Goal: Information Seeking & Learning: Learn about a topic

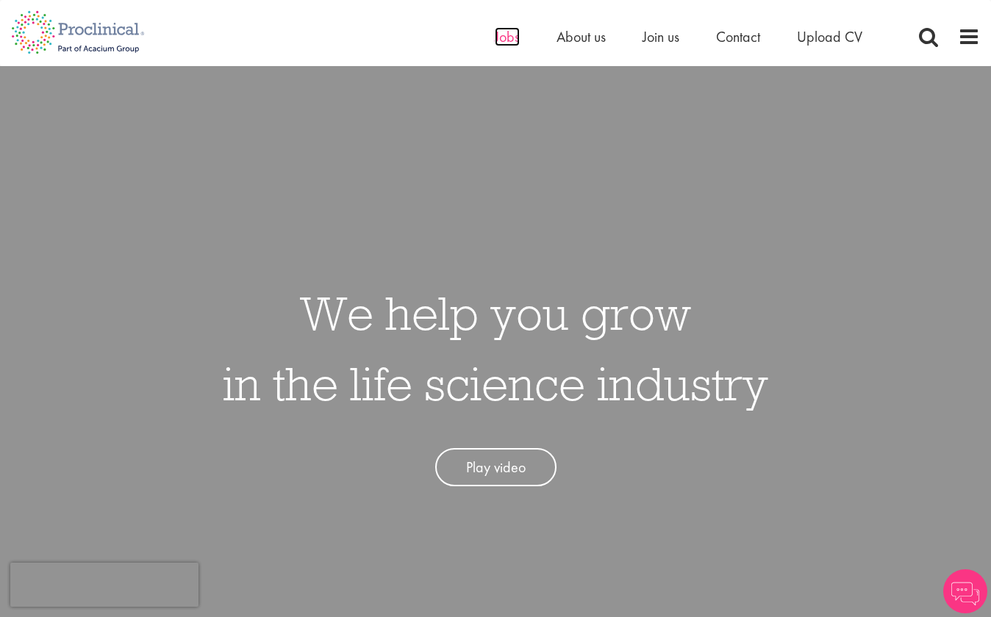
click at [499, 39] on span "Jobs" at bounding box center [507, 36] width 25 height 19
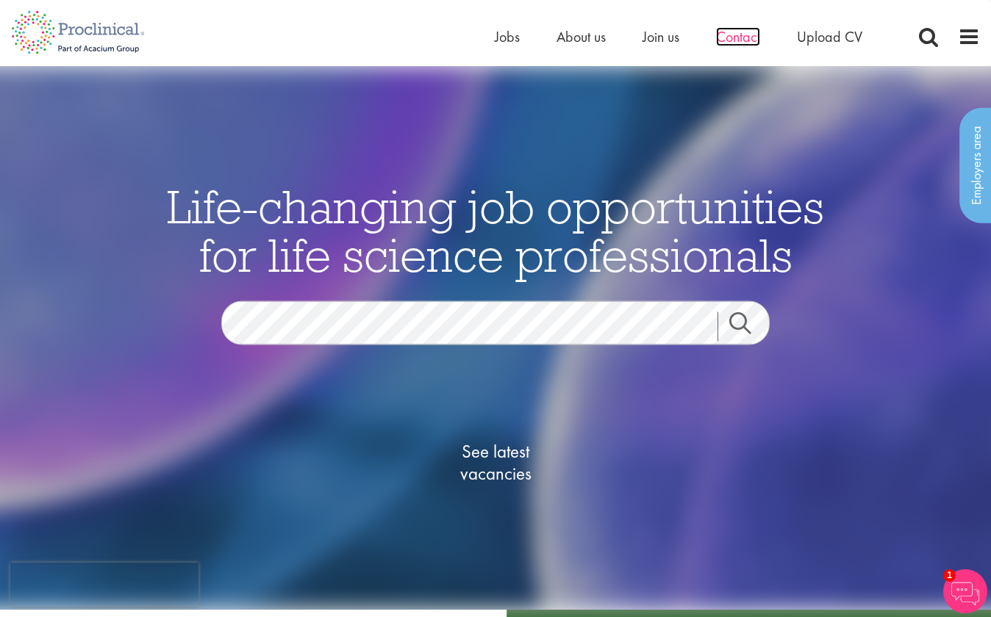
click at [728, 37] on span "Contact" at bounding box center [738, 36] width 44 height 19
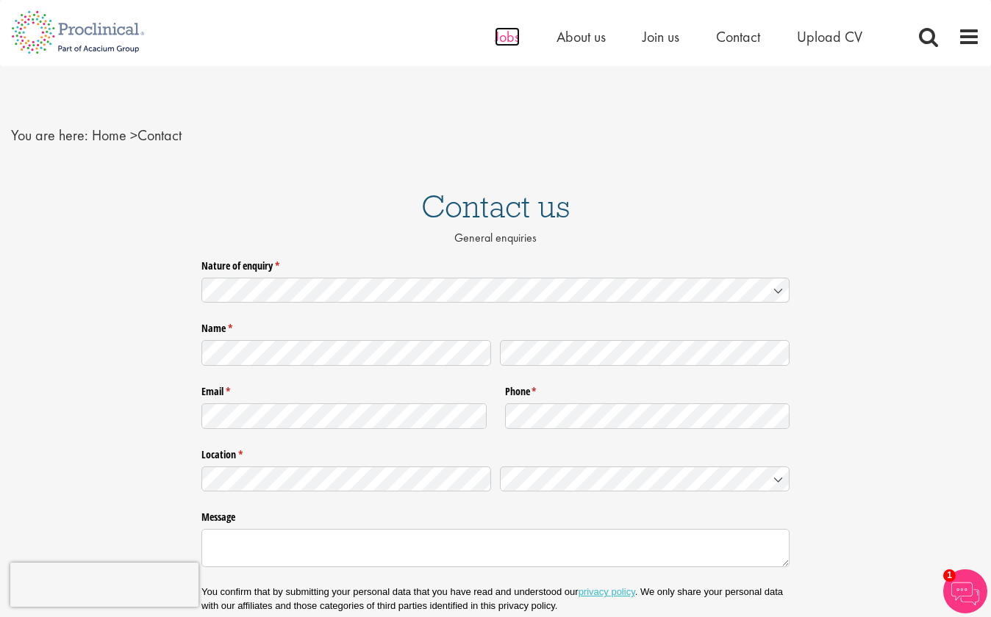
click at [502, 37] on span "Jobs" at bounding box center [507, 36] width 25 height 19
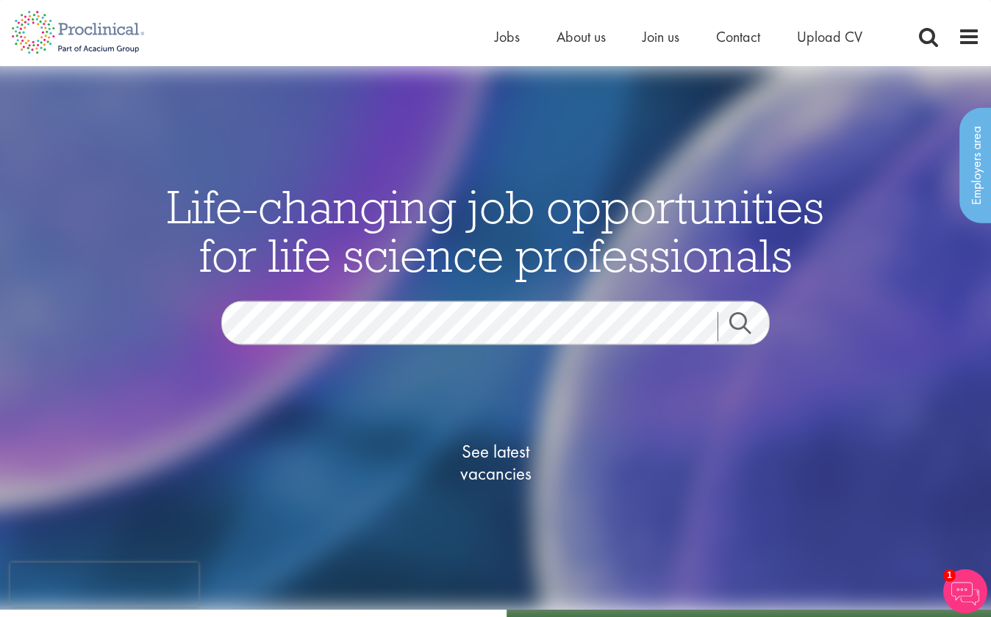
click at [740, 319] on link "Search" at bounding box center [748, 326] width 63 height 29
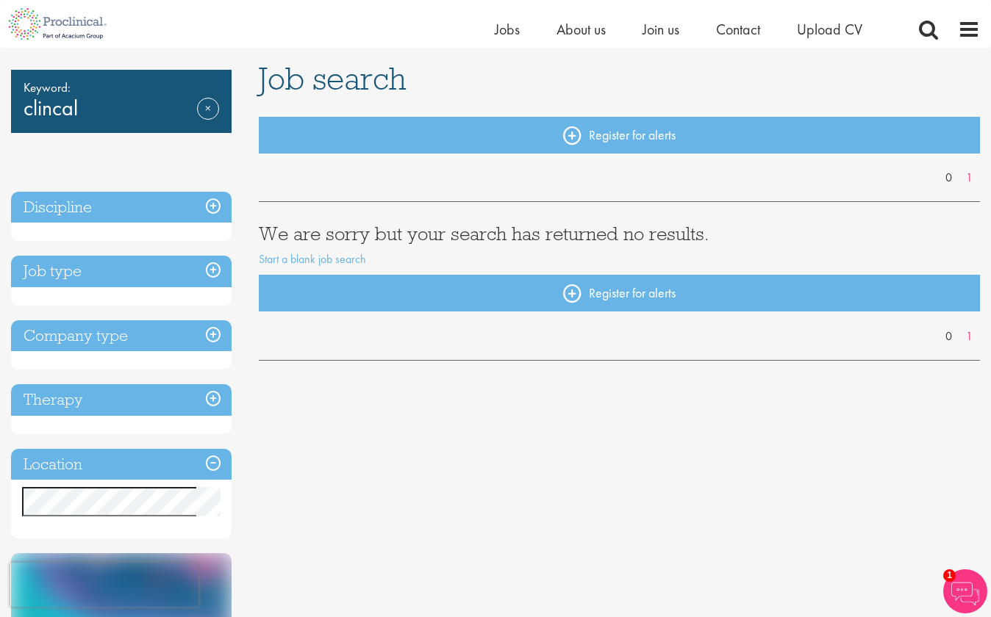
scroll to position [104, 0]
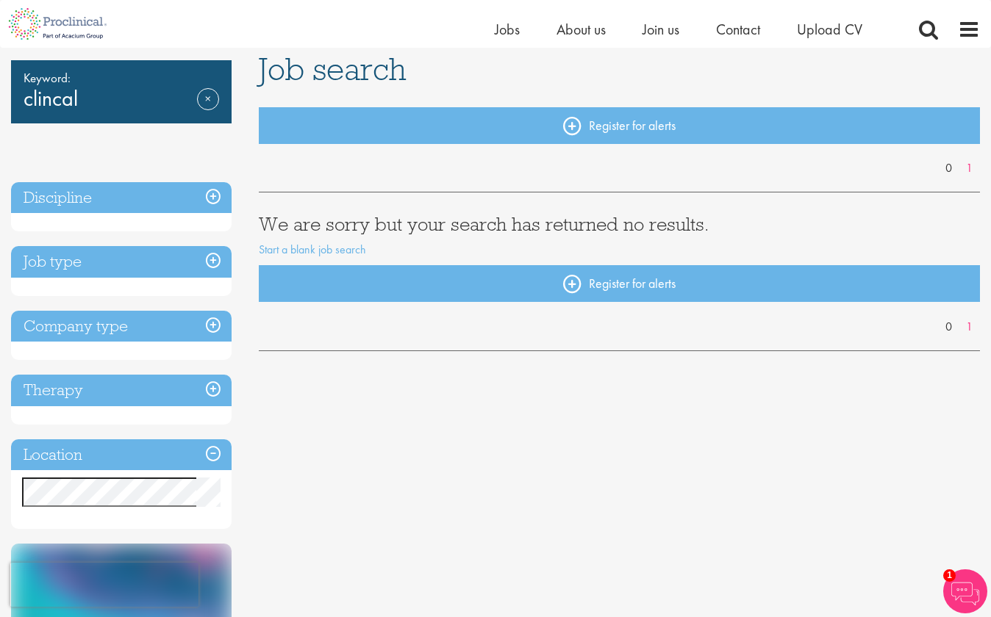
click at [213, 453] on h3 "Location" at bounding box center [121, 456] width 221 height 32
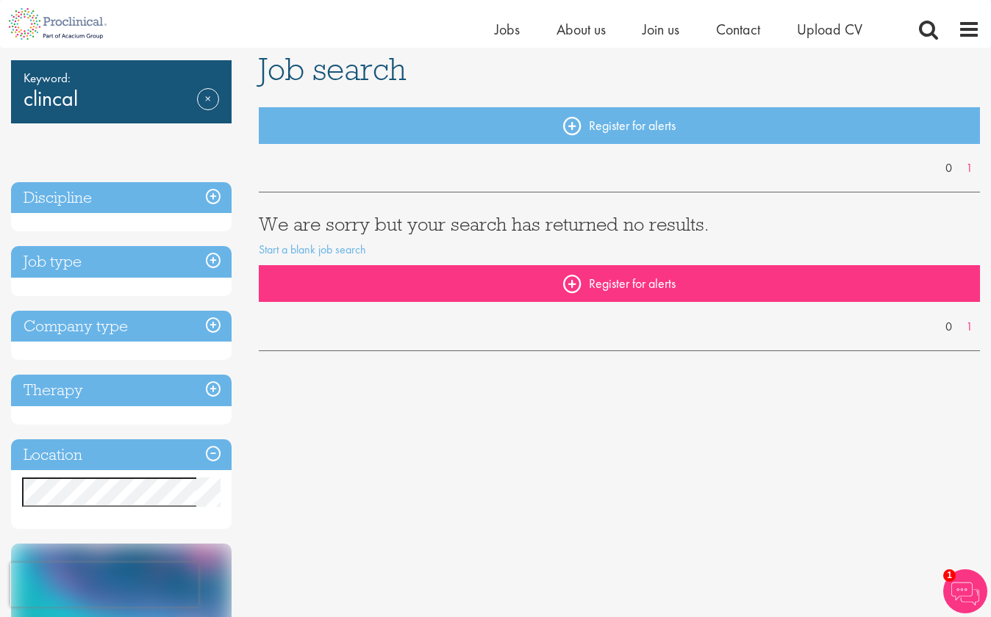
scroll to position [0, 0]
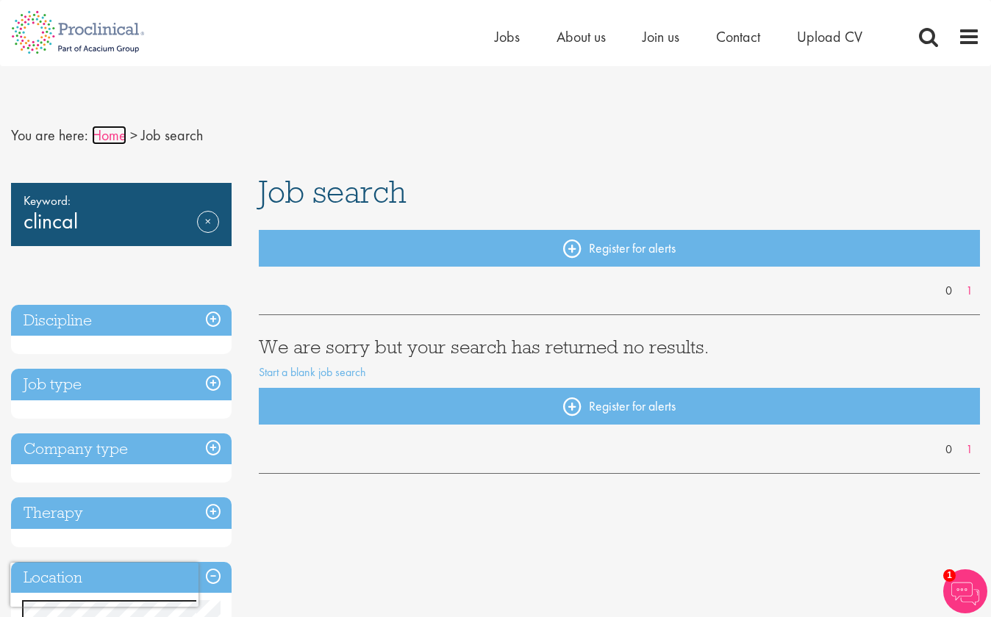
click at [101, 138] on link "Home" at bounding box center [109, 135] width 35 height 19
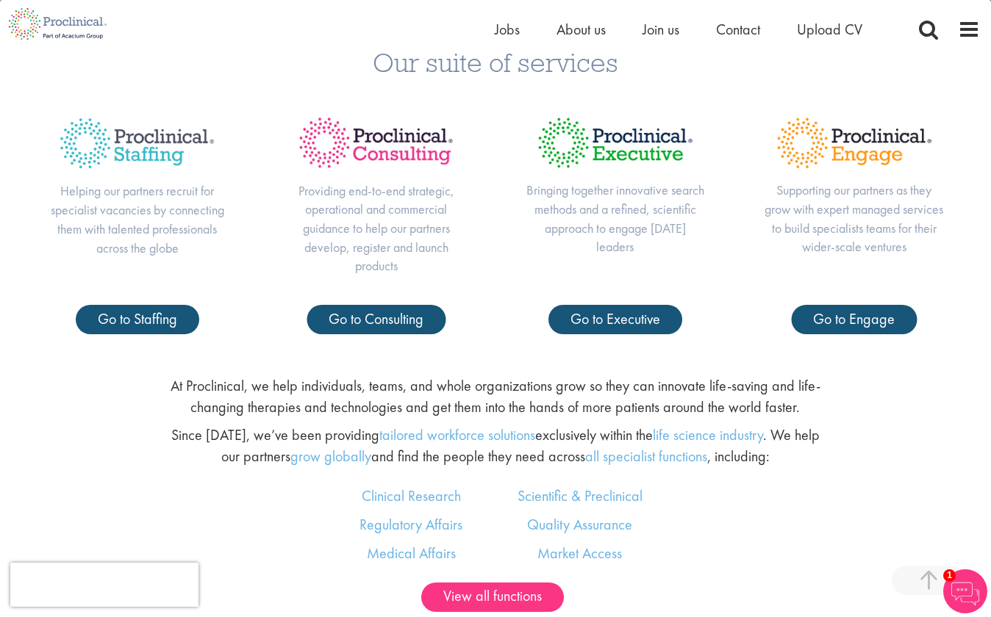
scroll to position [670, 0]
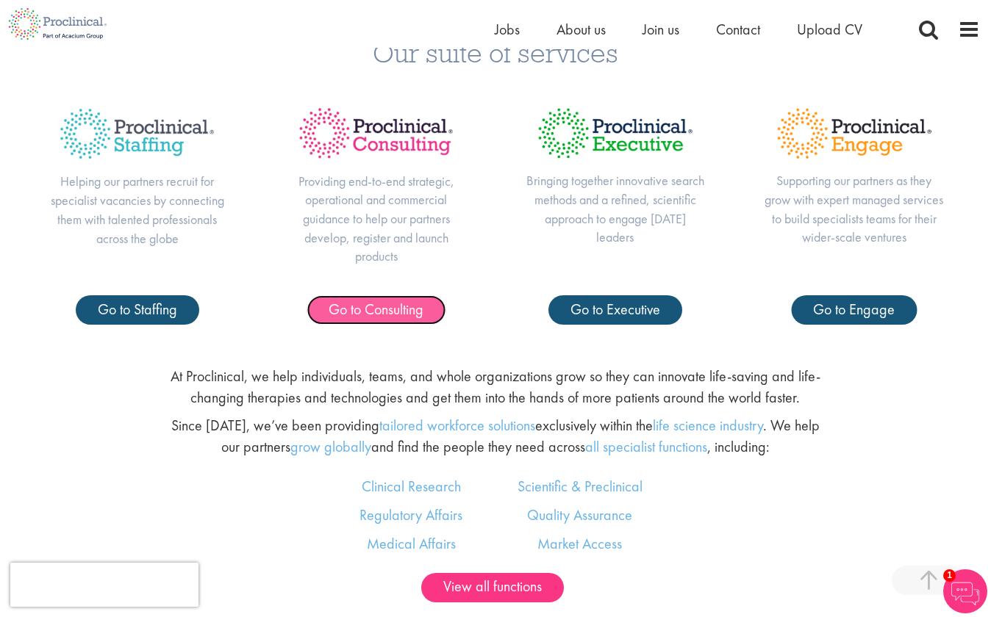
click at [390, 311] on span "Go to Consulting" at bounding box center [376, 309] width 95 height 19
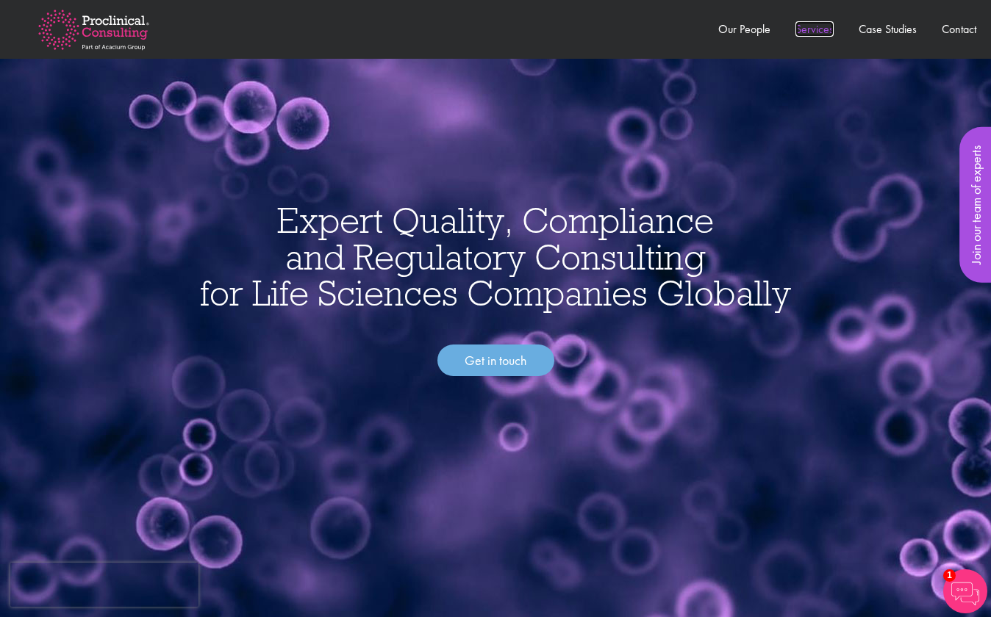
click at [812, 31] on link "Services" at bounding box center [814, 28] width 38 height 15
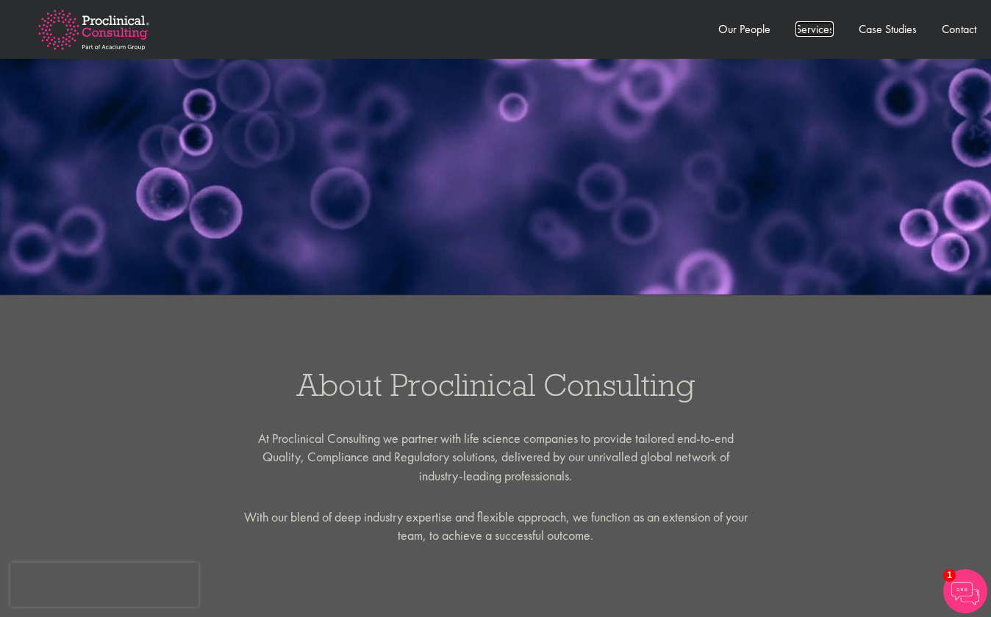
scroll to position [254, 0]
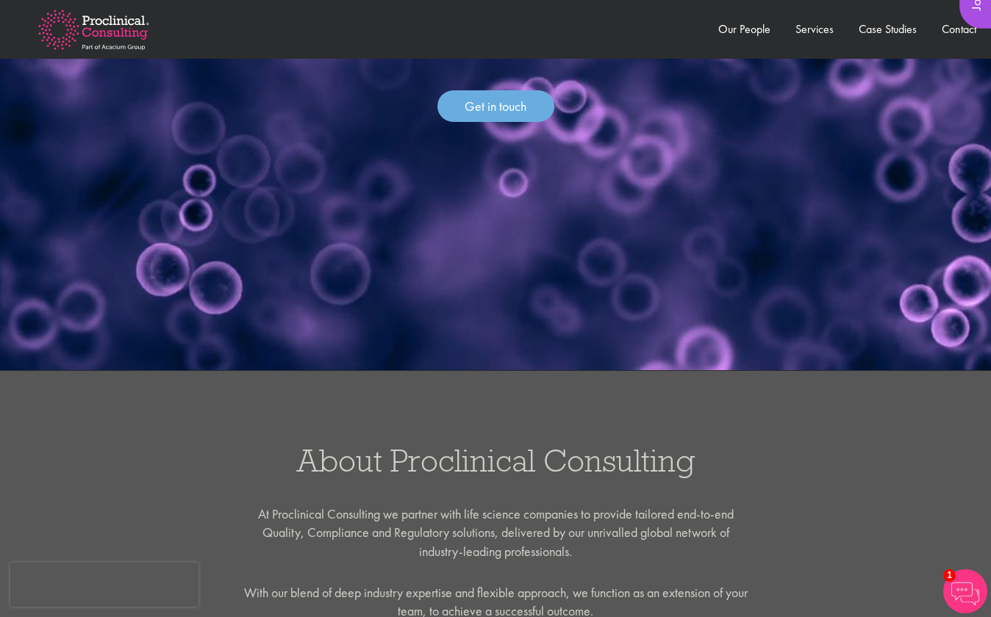
click at [104, 26] on img at bounding box center [94, 30] width 158 height 86
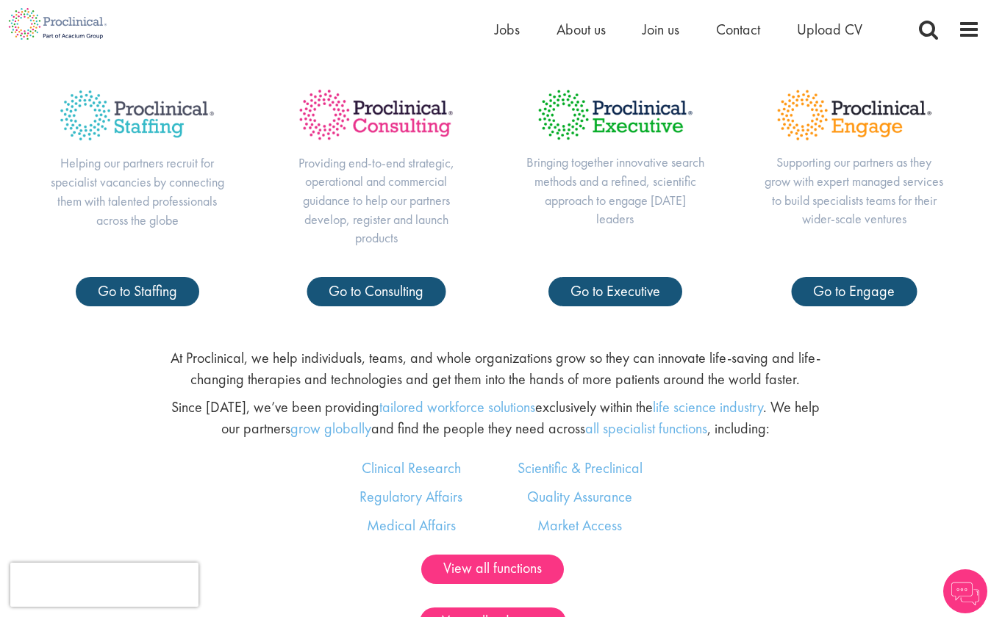
scroll to position [670, 0]
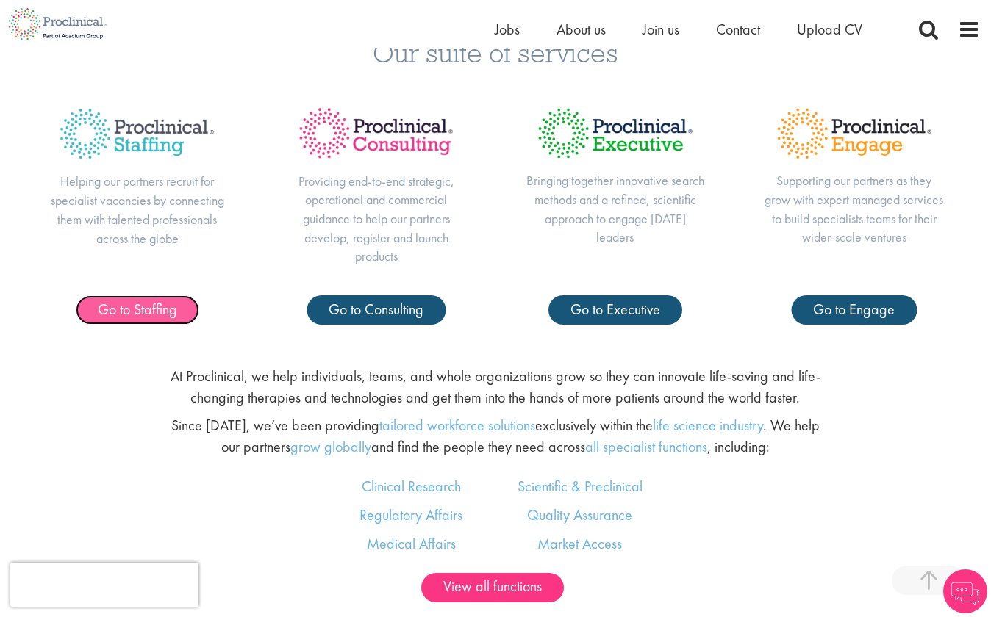
click at [150, 308] on span "Go to Staffing" at bounding box center [137, 309] width 79 height 19
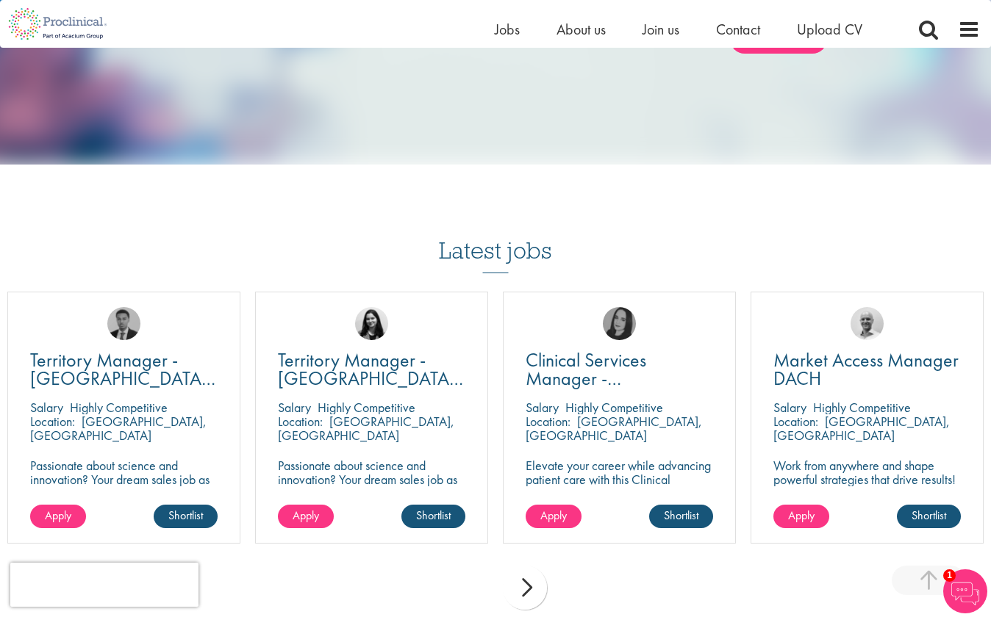
scroll to position [1432, 0]
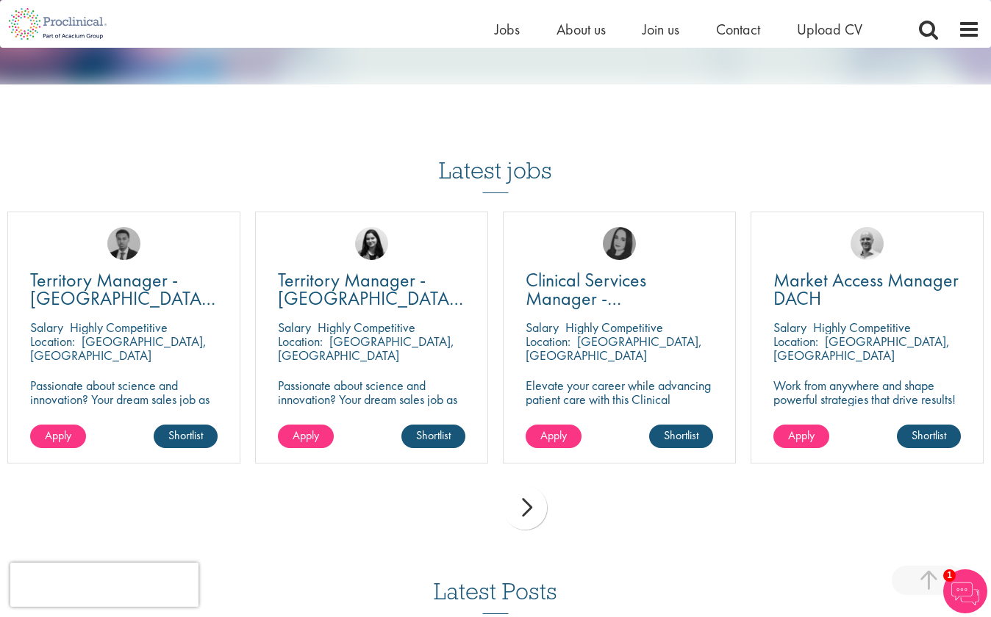
click at [529, 493] on div "next" at bounding box center [525, 508] width 44 height 44
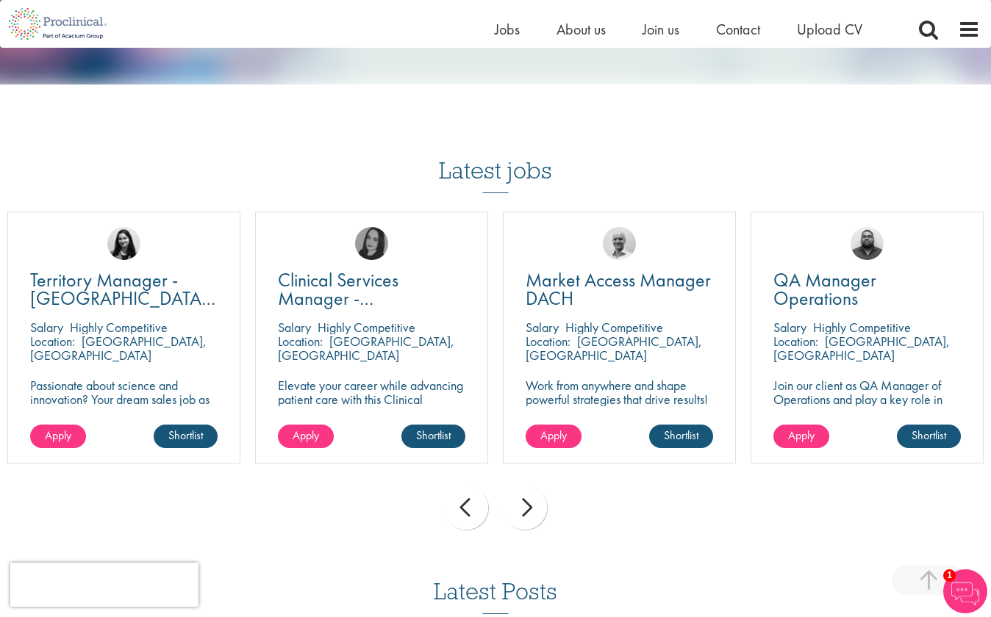
click at [529, 493] on div "next" at bounding box center [525, 508] width 44 height 44
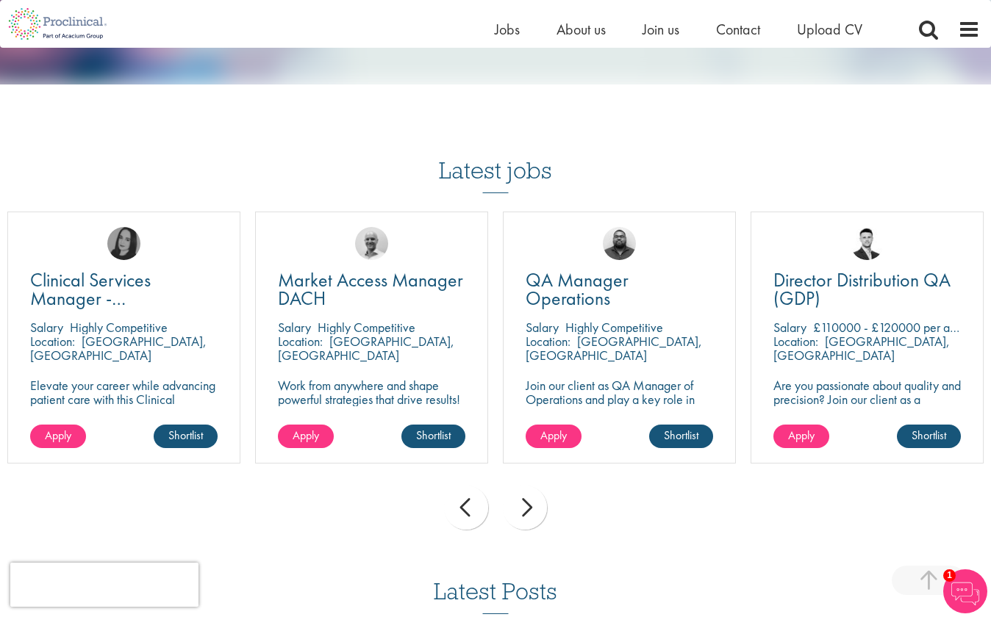
click at [529, 493] on div "next" at bounding box center [525, 508] width 44 height 44
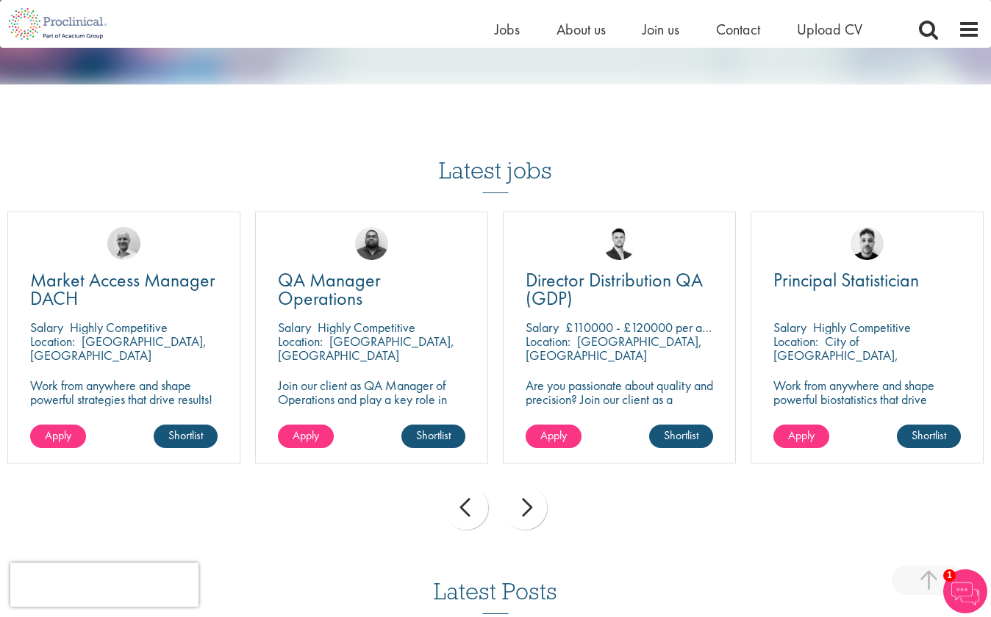
click at [529, 493] on div "next" at bounding box center [525, 508] width 44 height 44
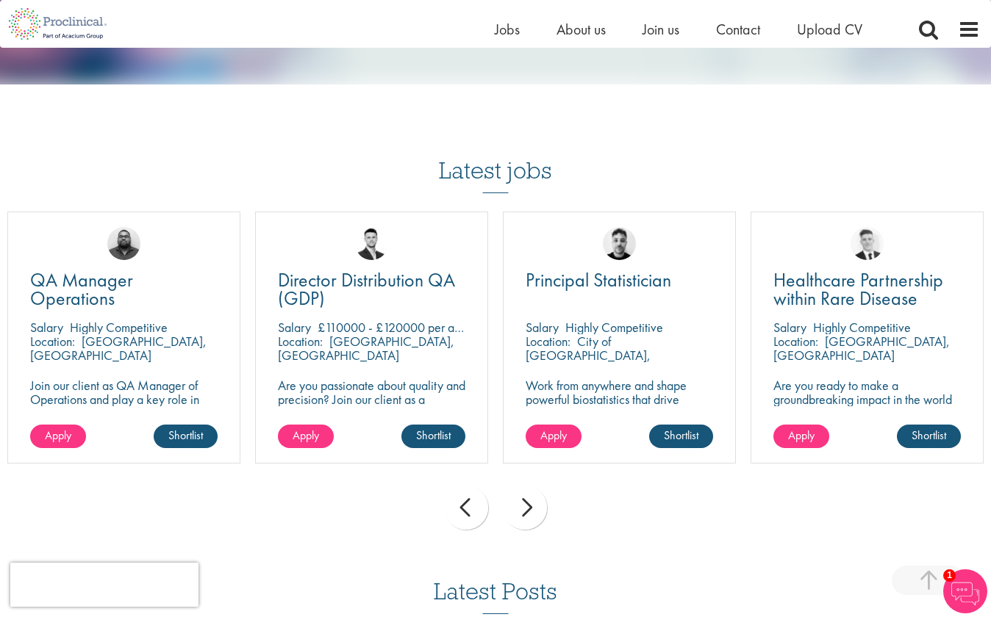
click at [529, 492] on div "next" at bounding box center [525, 508] width 44 height 44
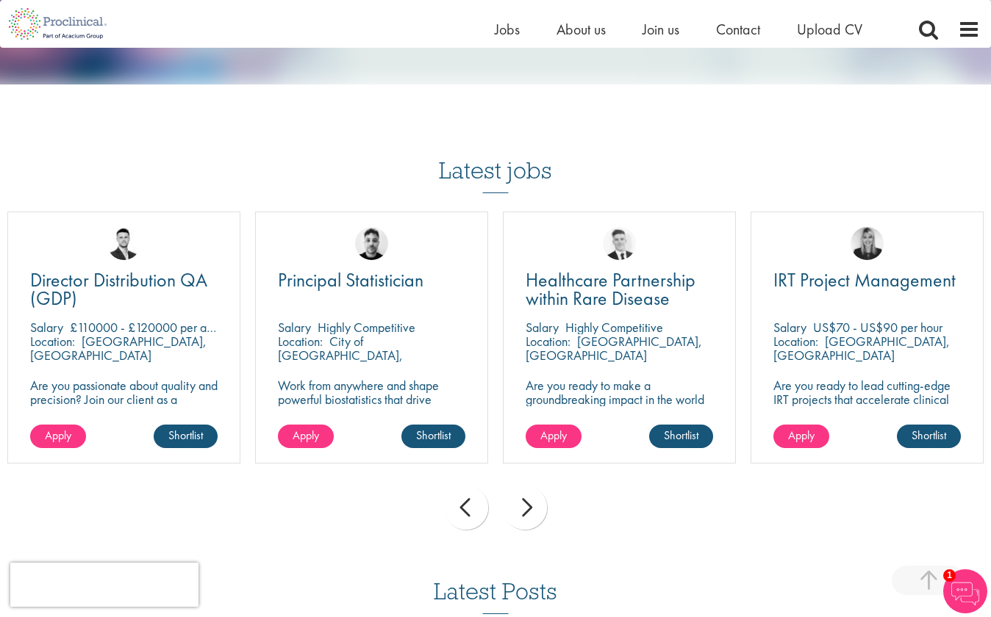
click at [530, 493] on div "next" at bounding box center [525, 508] width 44 height 44
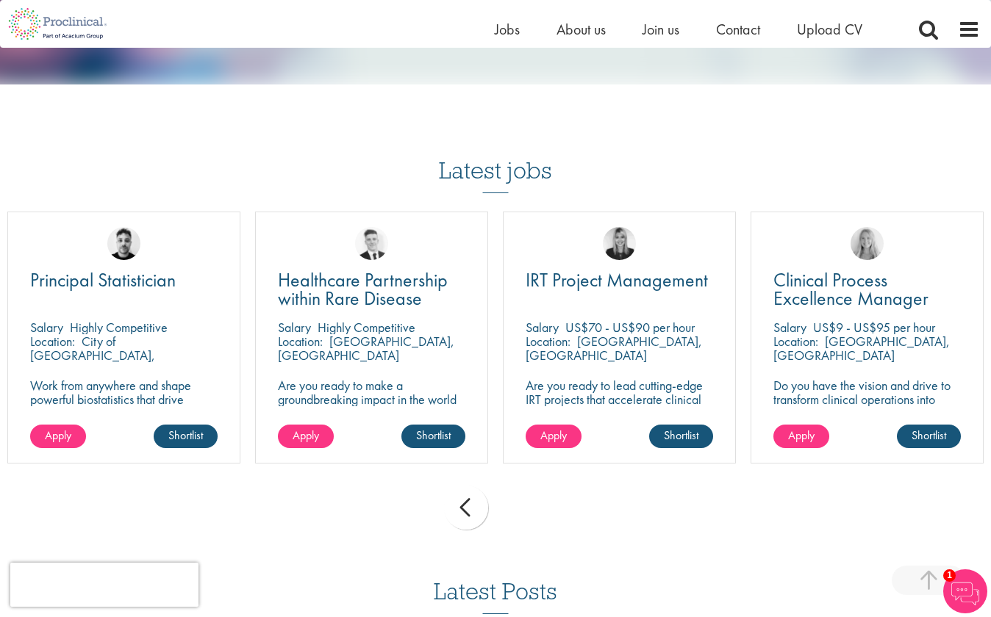
click at [530, 493] on div "prev next" at bounding box center [495, 511] width 991 height 64
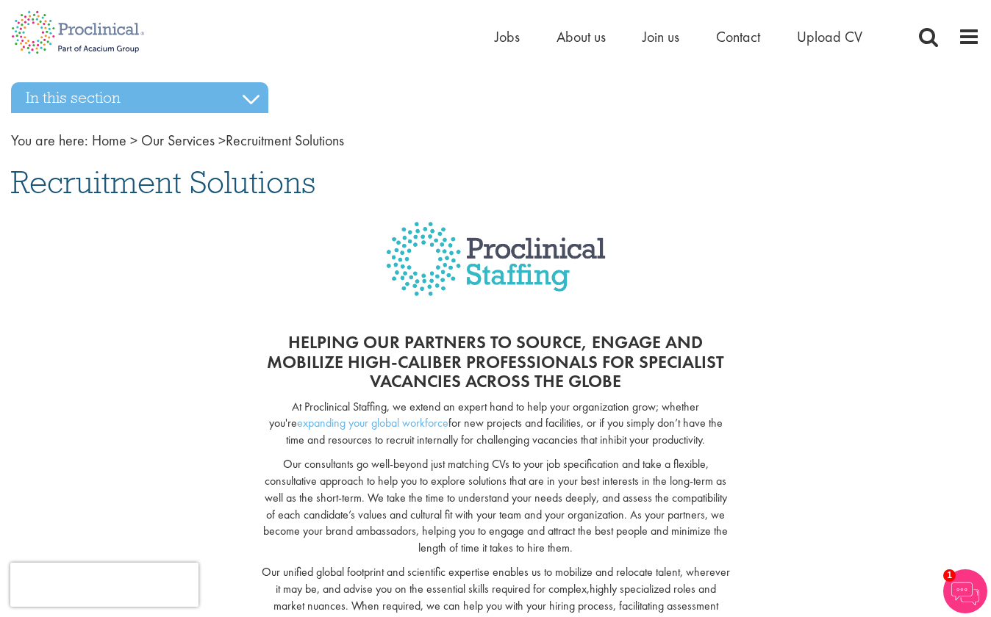
scroll to position [0, 0]
